Goal: Information Seeking & Learning: Understand process/instructions

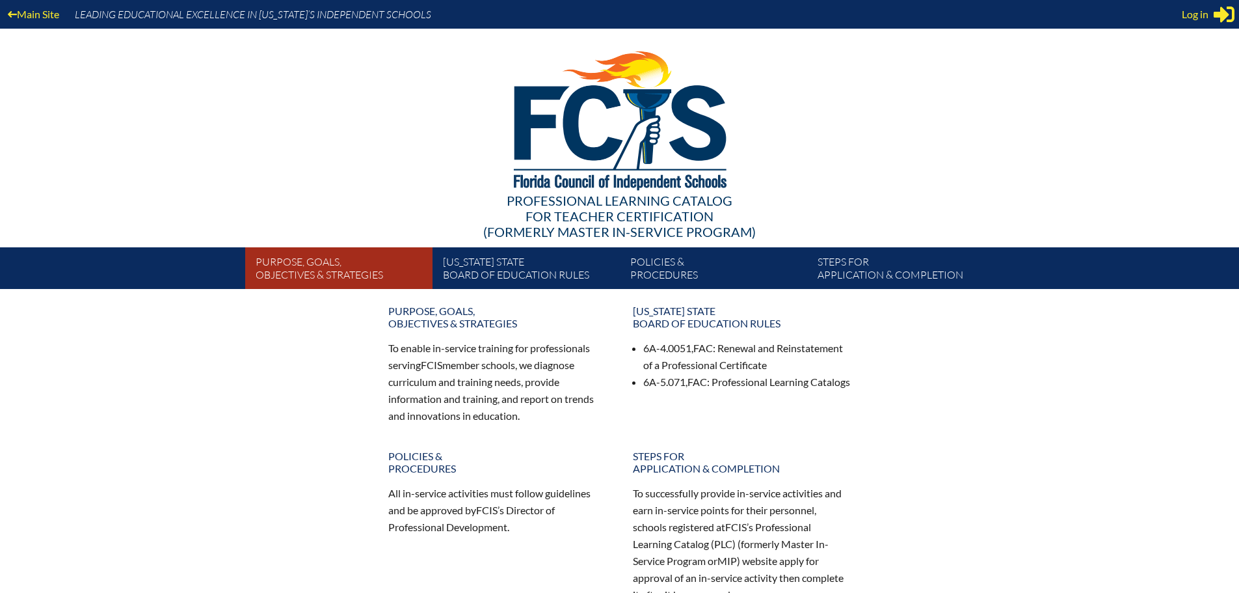
type input "nernst@canterburyfortmyers.org"
click at [301, 269] on link "Purpose, goals, objectives & strategies" at bounding box center [343, 270] width 187 height 36
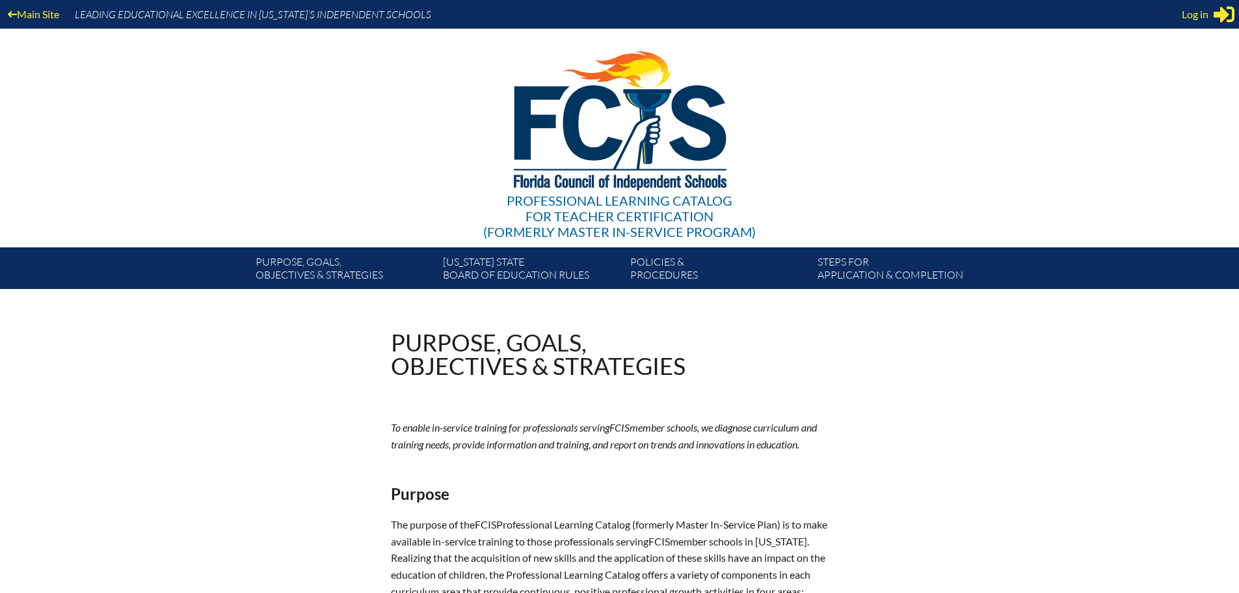
type input "nernst@canterburyfortmyers.org"
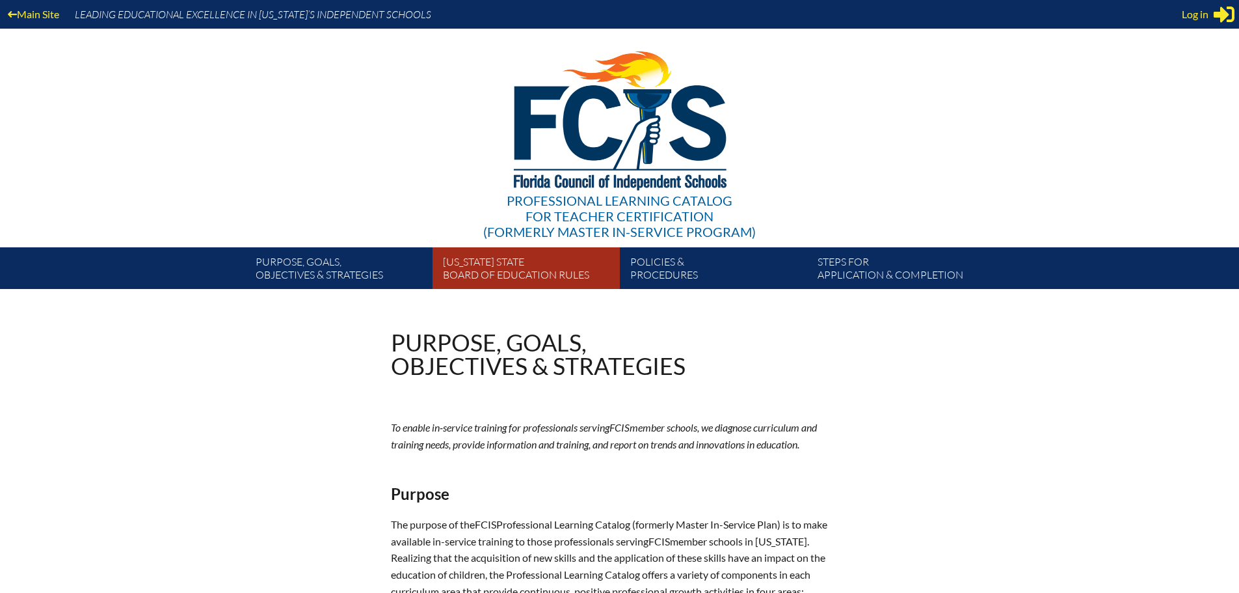
click at [519, 263] on link "Florida State Board of Education rules" at bounding box center [531, 270] width 187 height 36
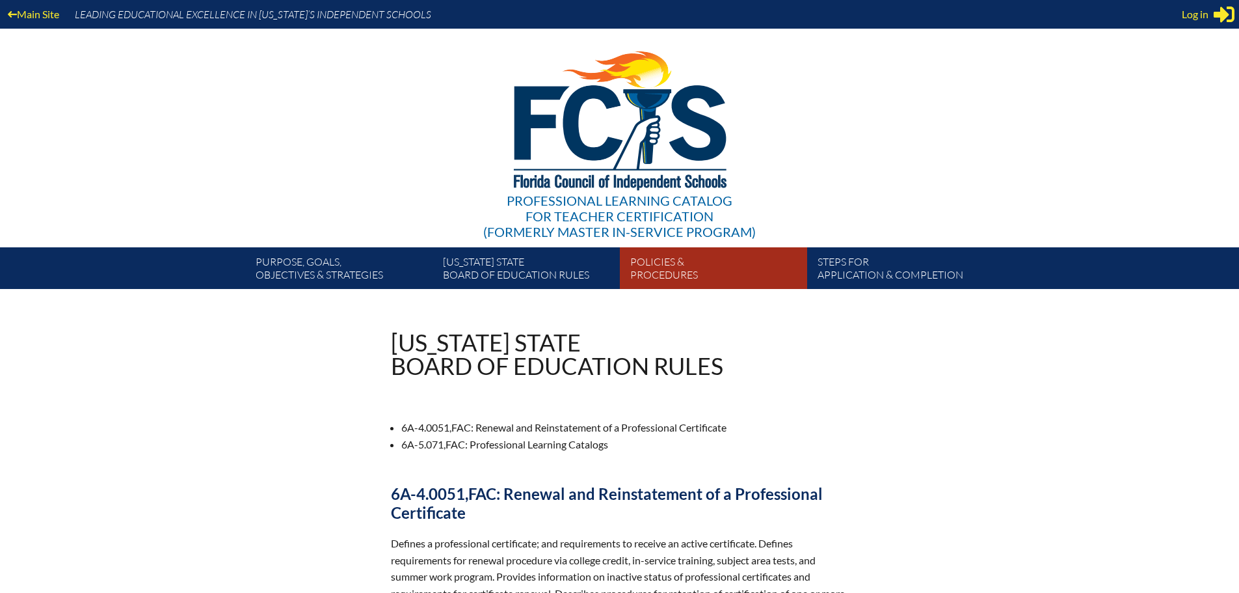
type input "[EMAIL_ADDRESS][DOMAIN_NAME]"
click at [672, 270] on link "Policies & Procedures" at bounding box center [718, 270] width 187 height 36
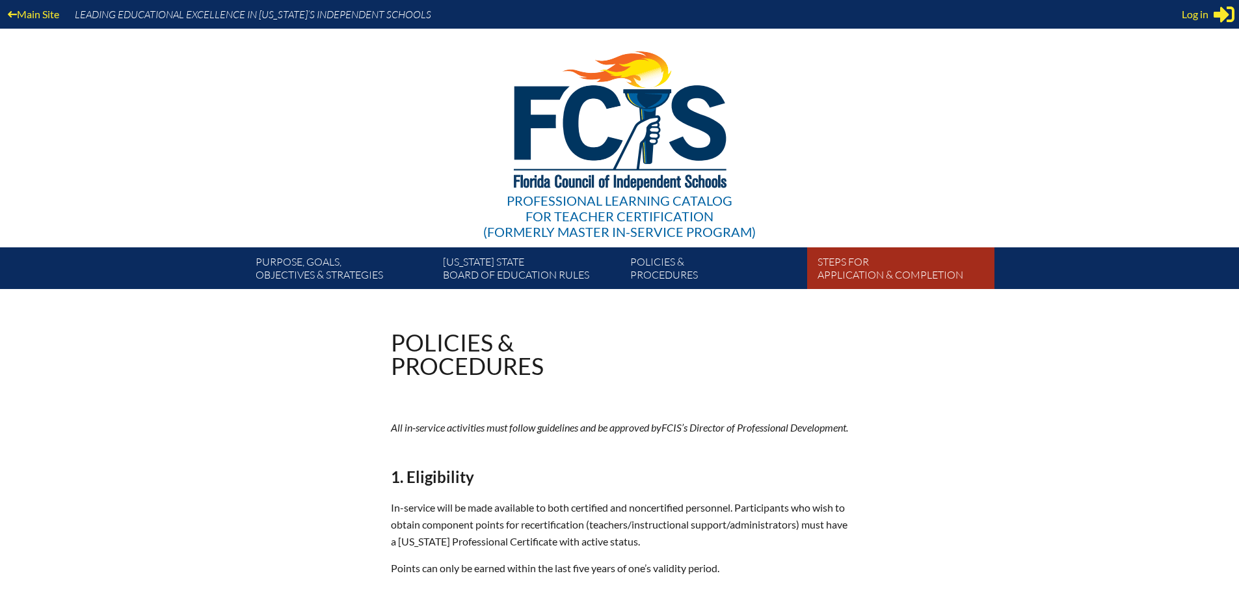
type input "[EMAIL_ADDRESS][DOMAIN_NAME]"
click at [859, 269] on link "Steps for application & completion" at bounding box center [905, 270] width 187 height 36
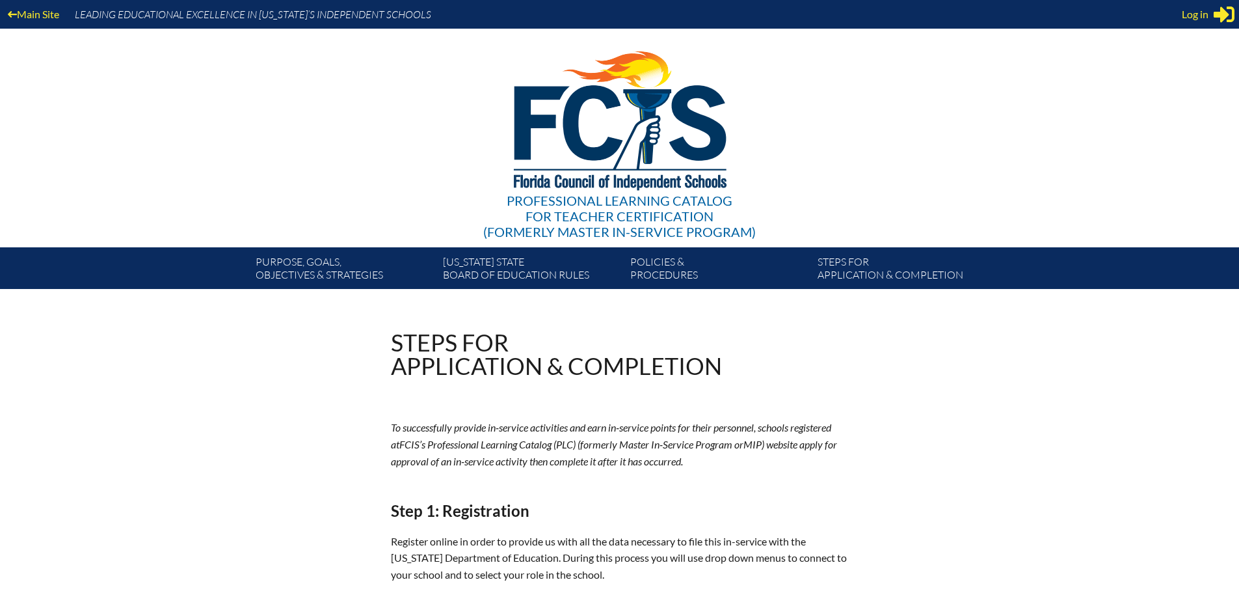
type input "nernst@canterburyfortmyers.org"
click at [689, 272] on link "Policies & Procedures" at bounding box center [718, 270] width 187 height 36
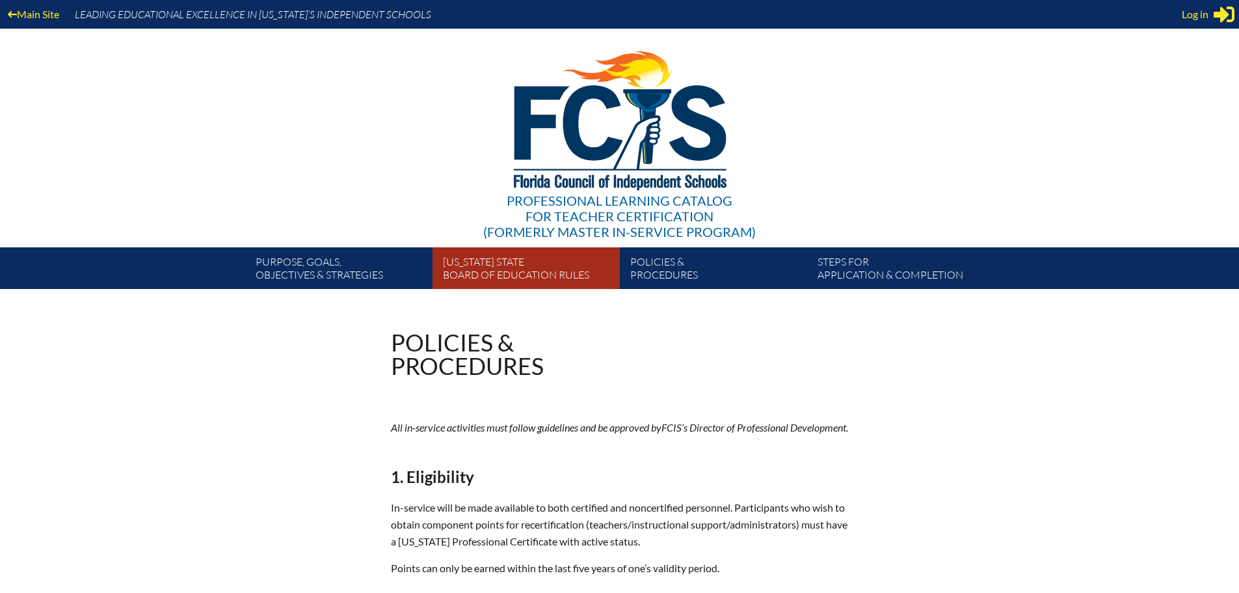
type input "[EMAIL_ADDRESS][DOMAIN_NAME]"
click at [524, 273] on link "Florida State Board of Education rules" at bounding box center [531, 270] width 187 height 36
